Goal: Navigation & Orientation: Find specific page/section

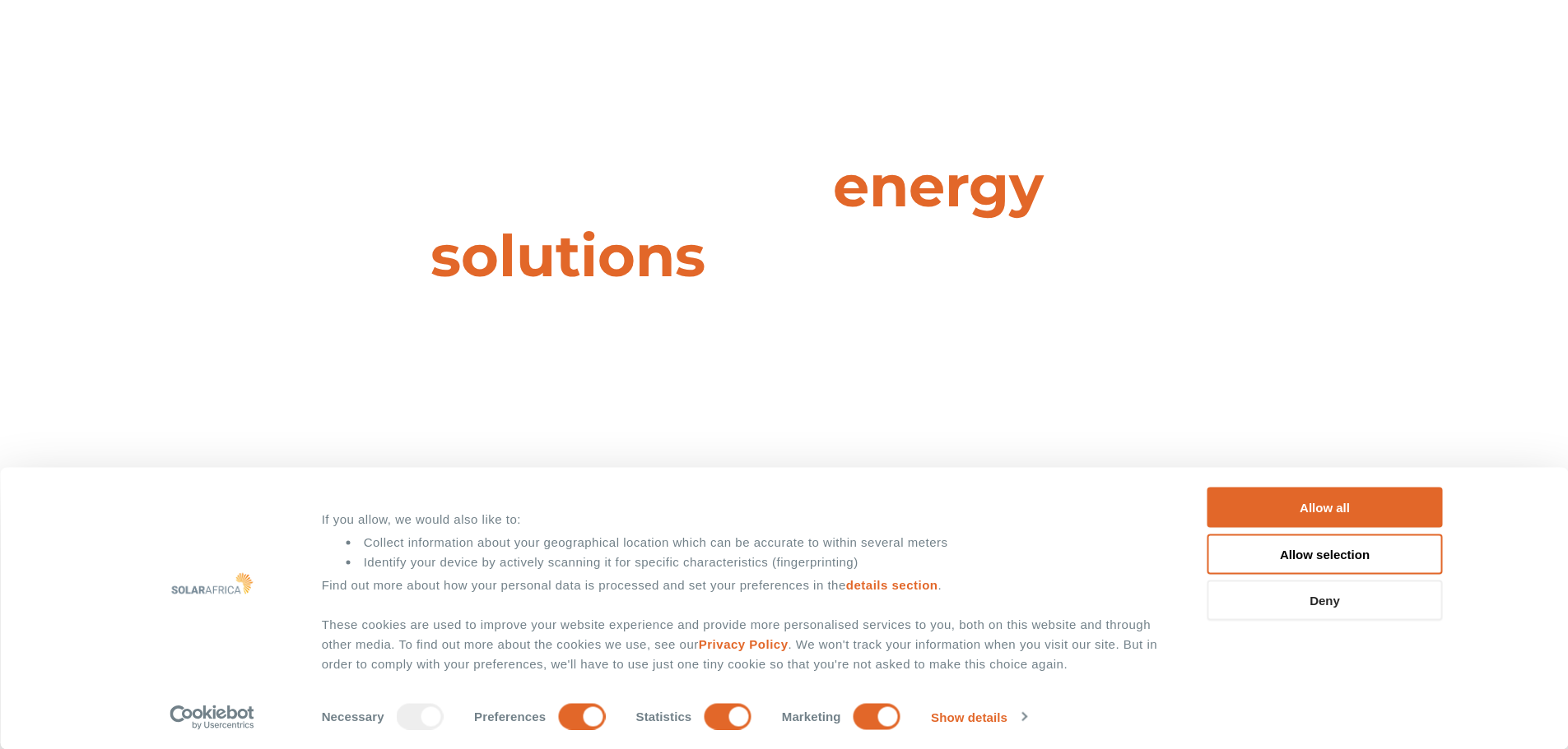
scroll to position [329, 0]
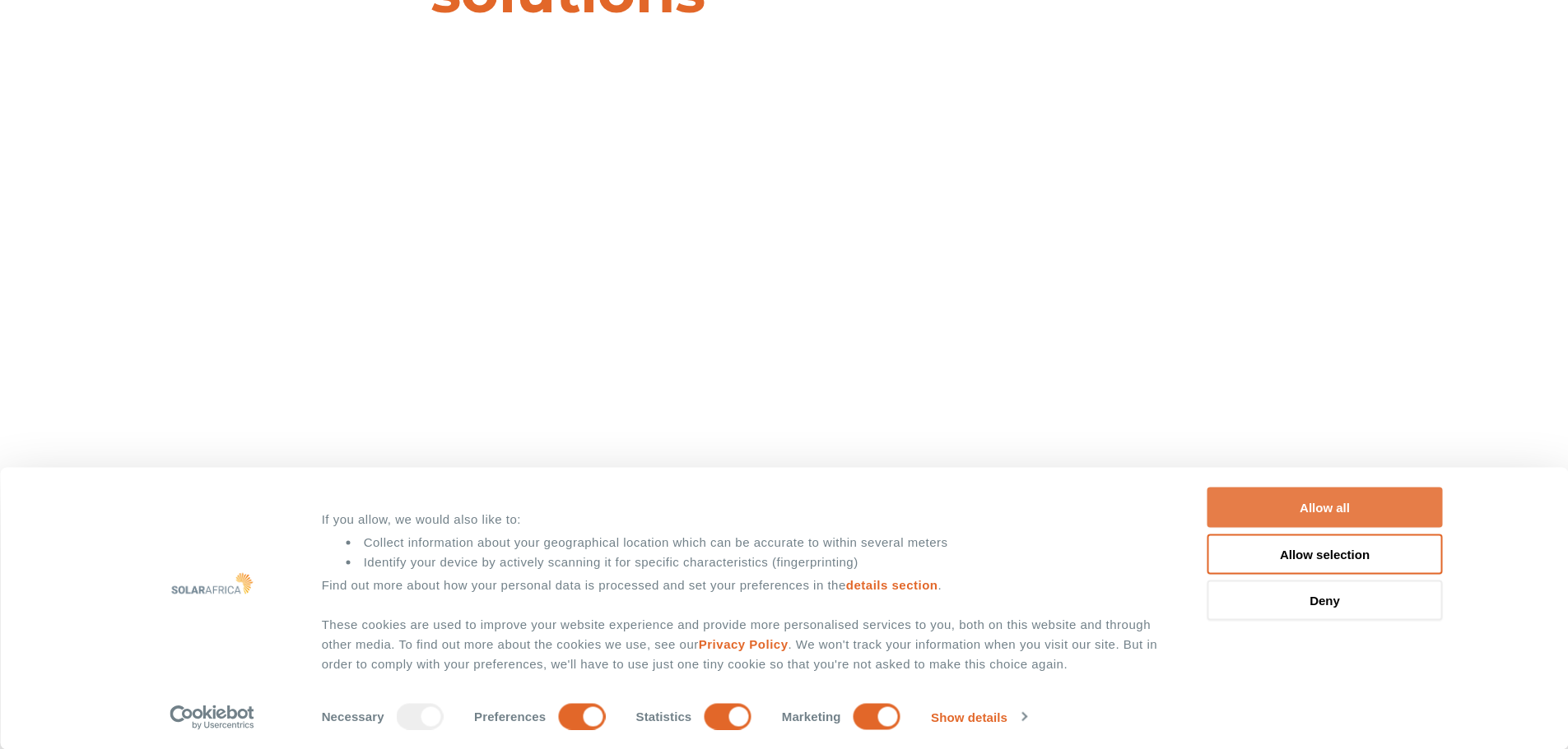
click at [1335, 504] on button "Allow all" at bounding box center [1325, 508] width 235 height 41
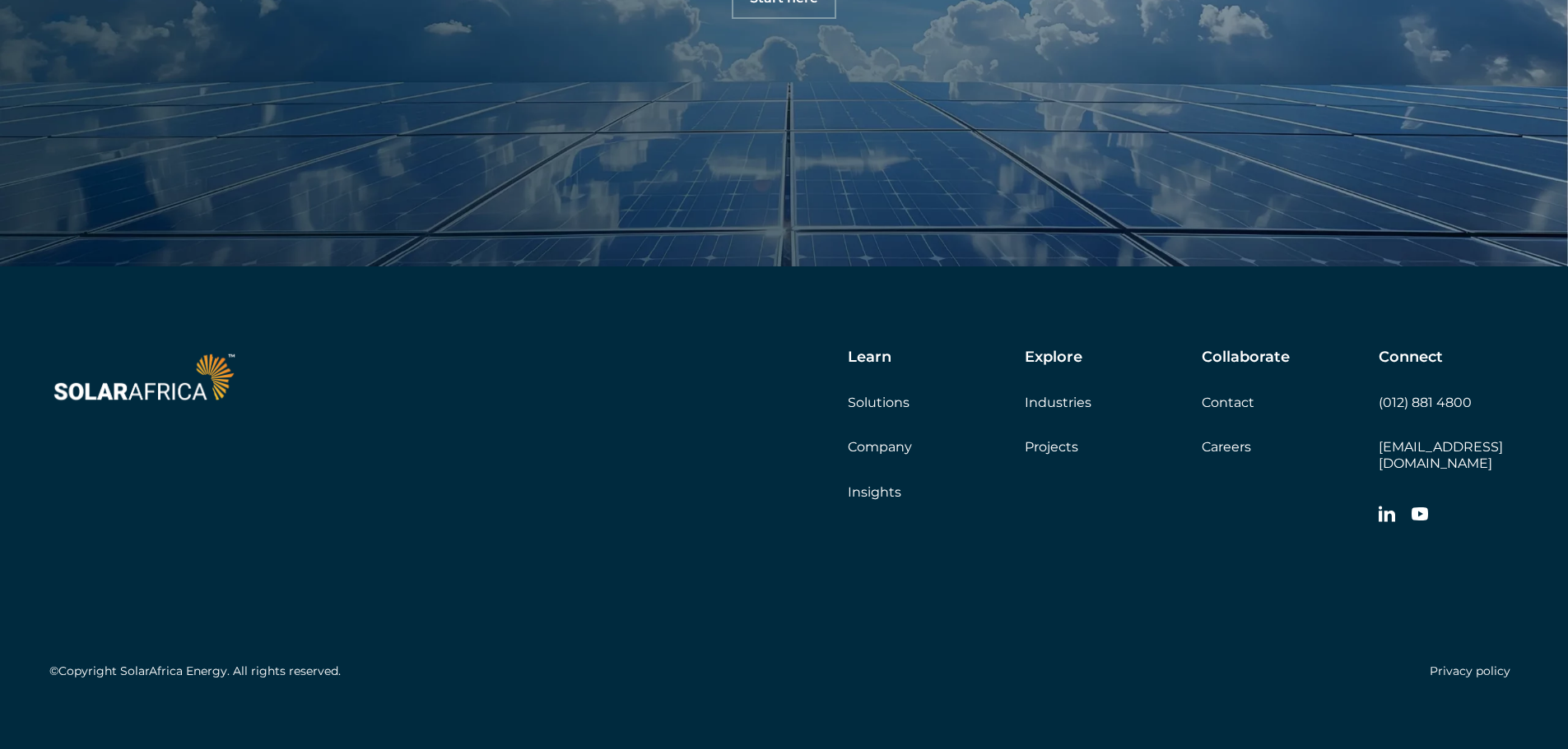
scroll to position [5781, 0]
click at [1069, 447] on link "Projects" at bounding box center [1051, 444] width 54 height 16
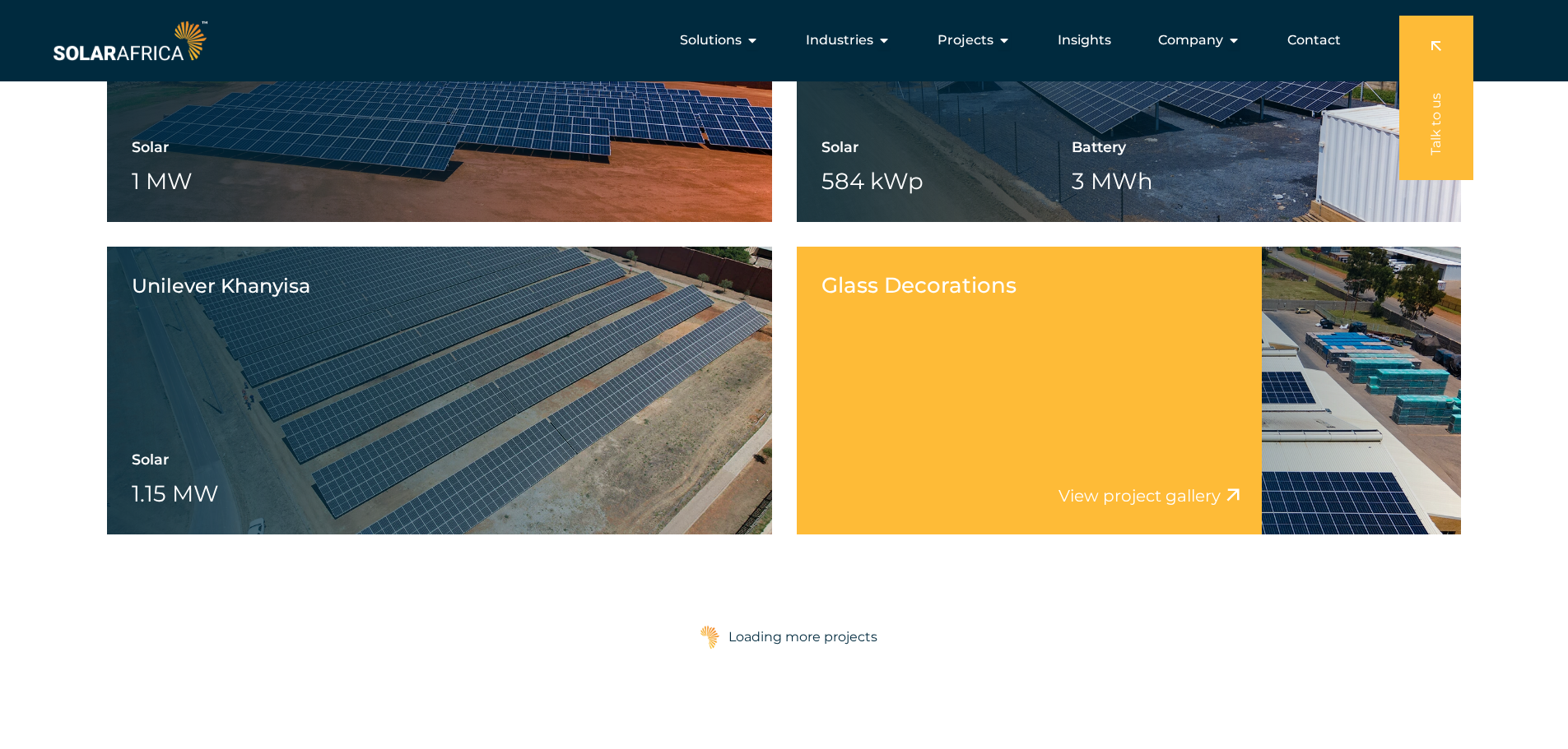
scroll to position [1892, 0]
